Goal: Find contact information: Find contact information

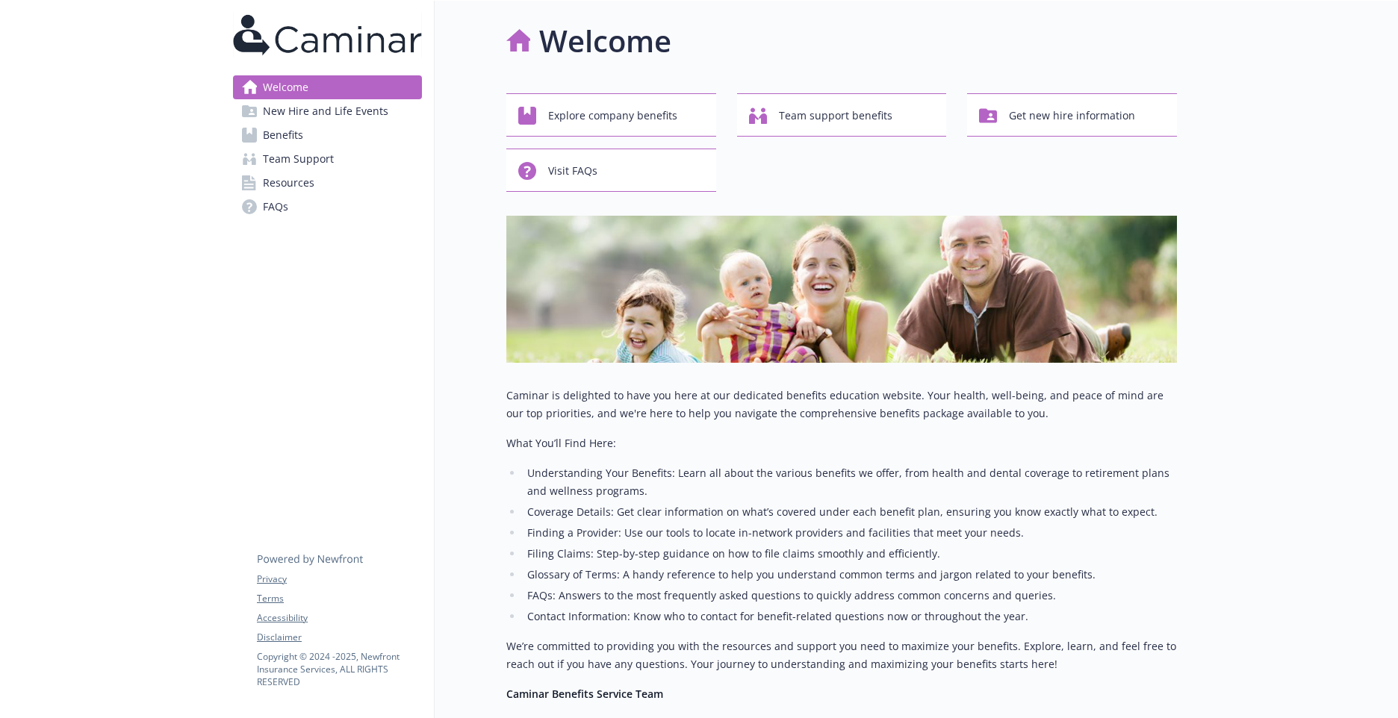
click at [288, 141] on span "Benefits" at bounding box center [283, 135] width 40 height 24
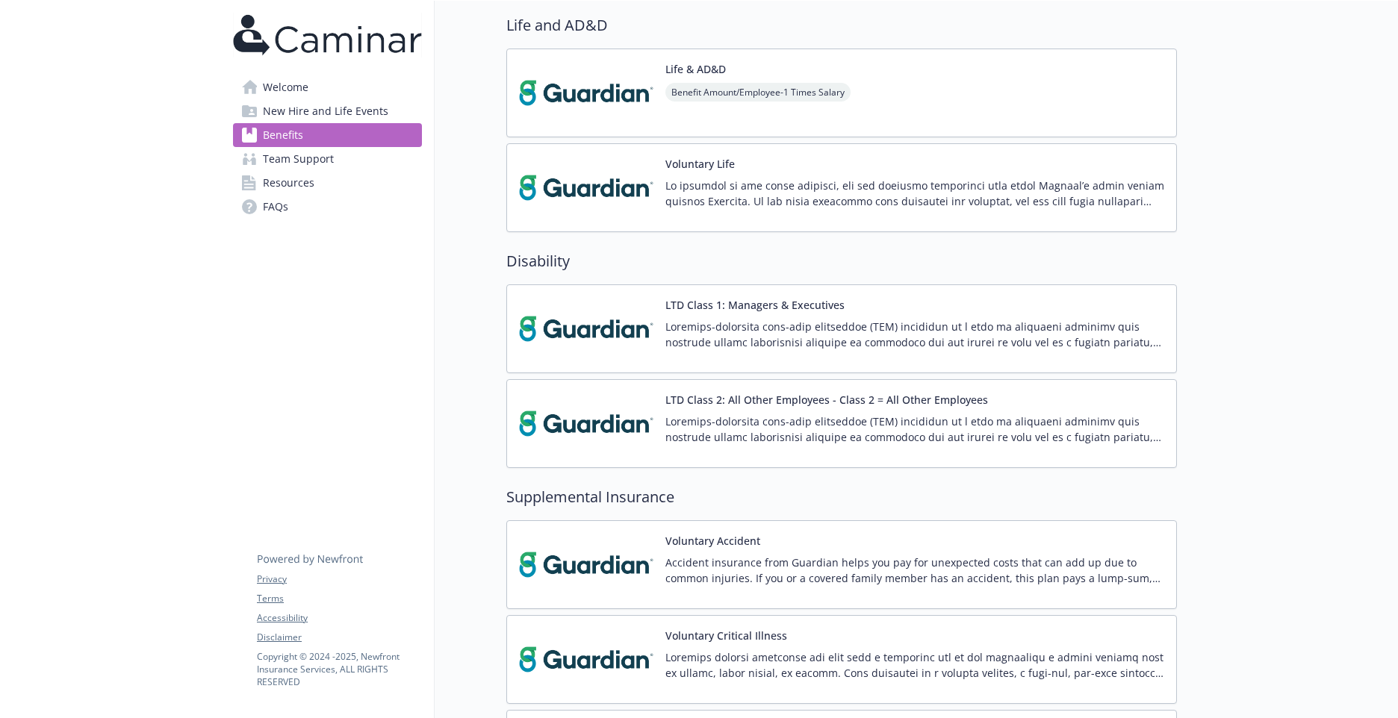
scroll to position [971, 0]
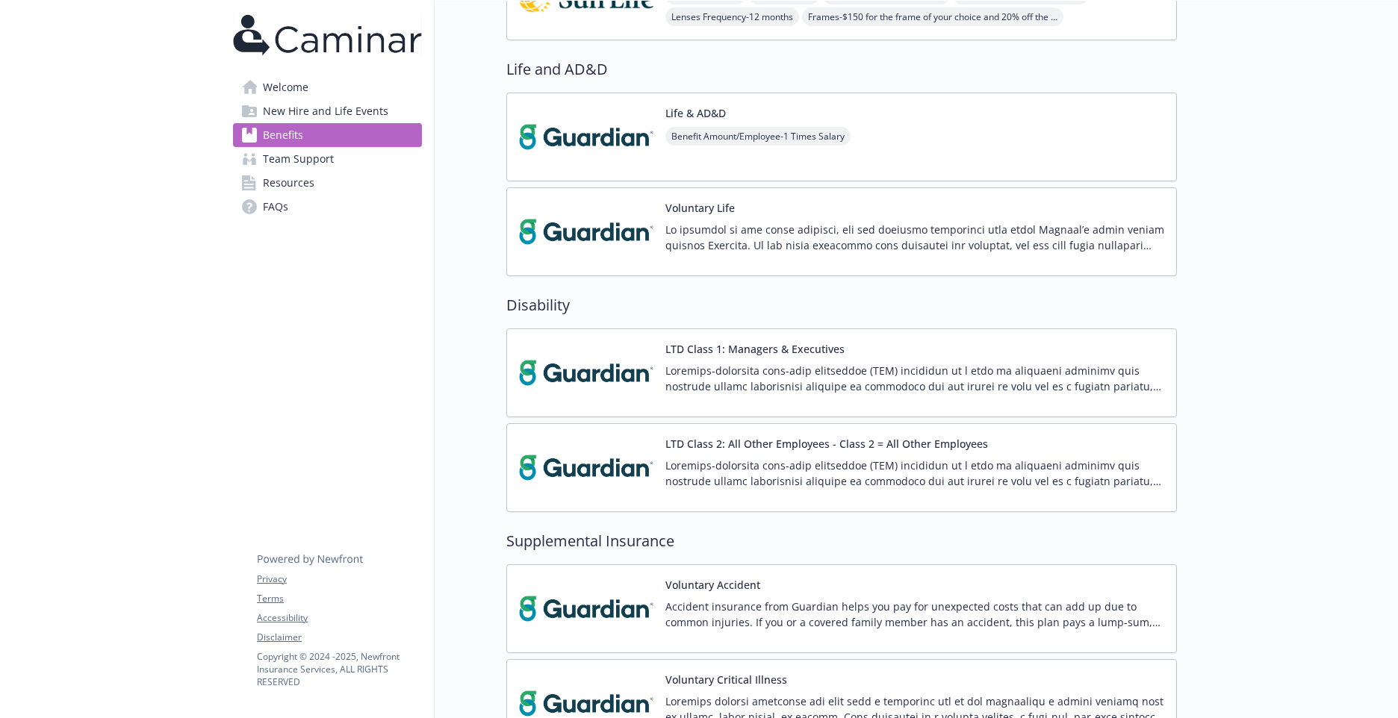
click at [581, 134] on img at bounding box center [586, 136] width 134 height 63
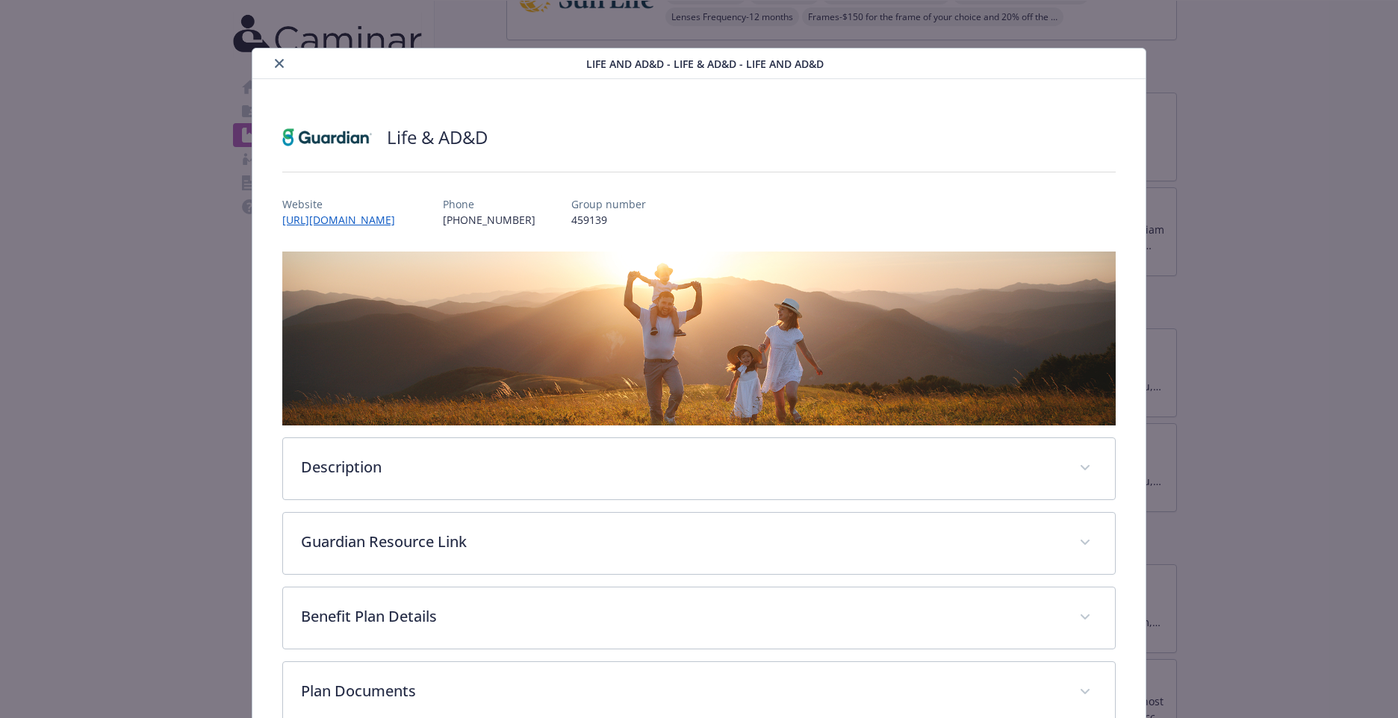
scroll to position [13, 0]
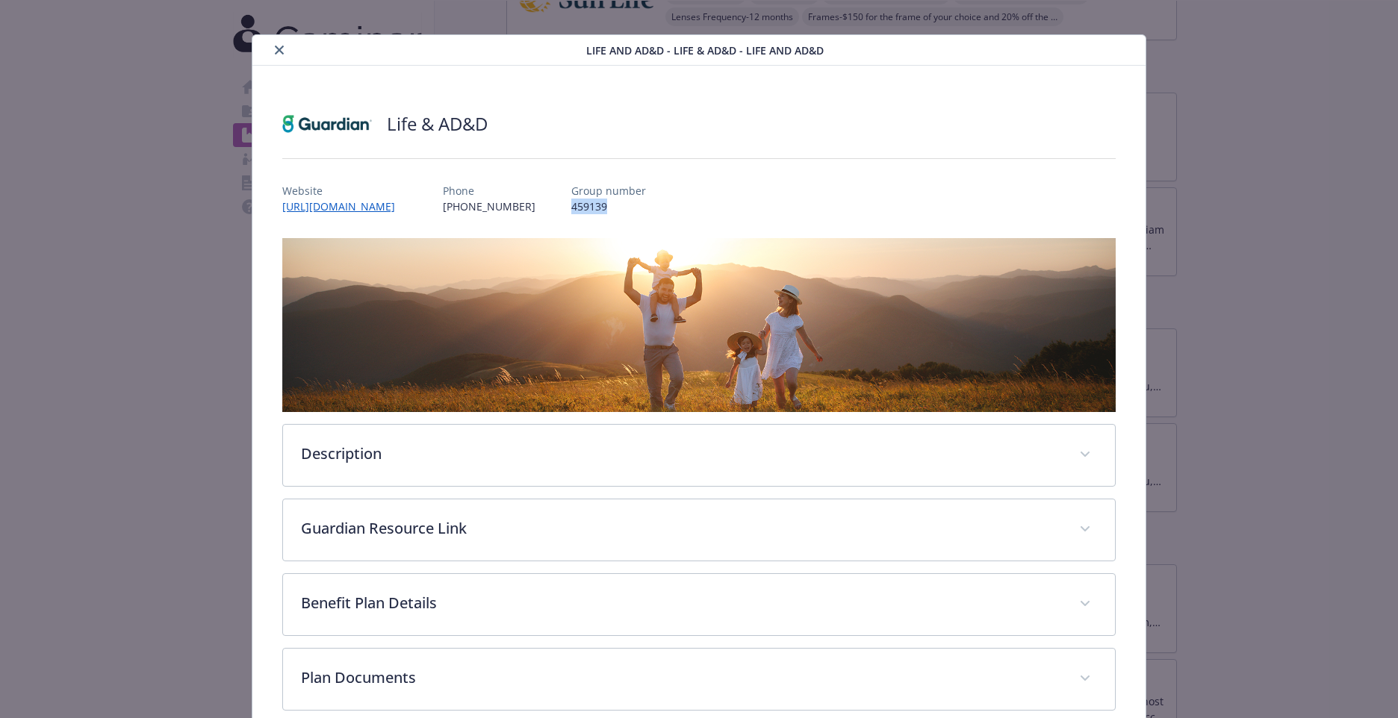
drag, startPoint x: 635, startPoint y: 210, endPoint x: 578, endPoint y: 208, distance: 57.5
click at [578, 208] on div "Website [URL][DOMAIN_NAME] Phone [PHONE_NUMBER] Group number 459139" at bounding box center [698, 192] width 833 height 43
drag, startPoint x: 578, startPoint y: 208, endPoint x: 594, endPoint y: 208, distance: 16.4
copy p "459139"
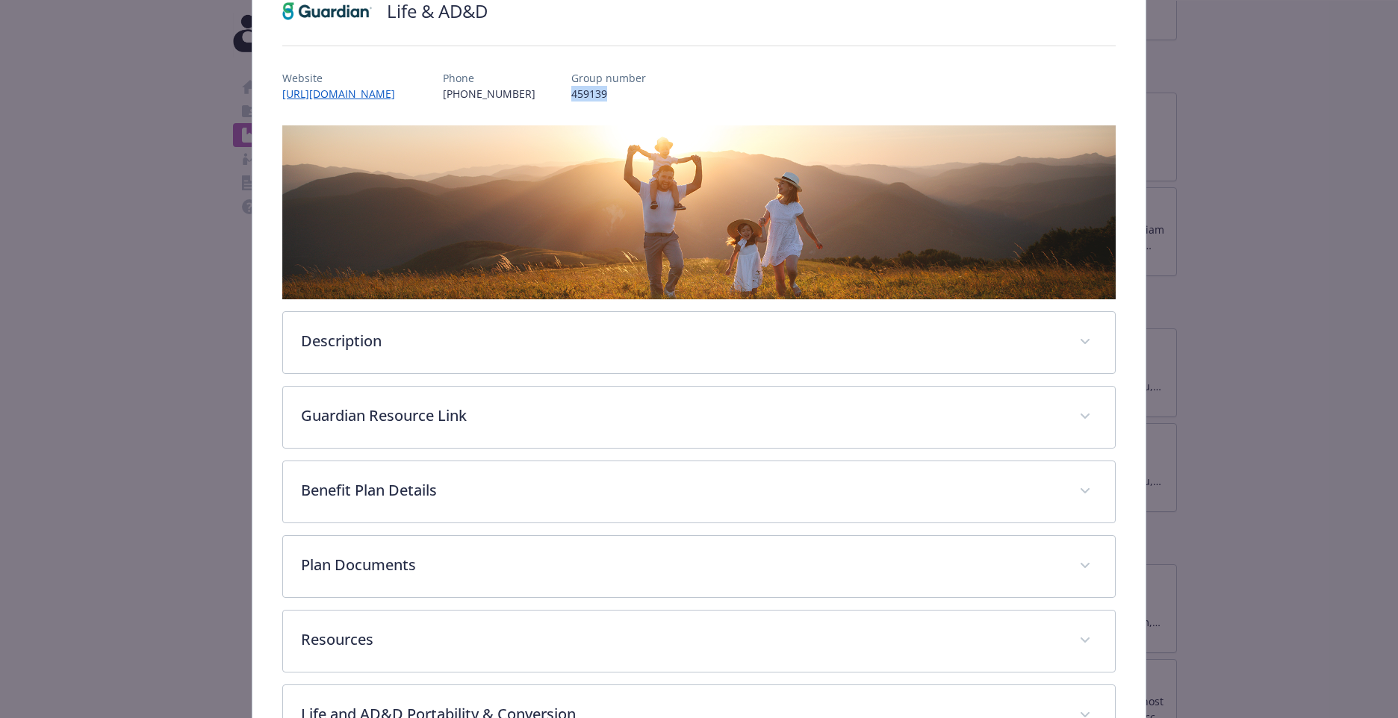
scroll to position [0, 0]
